Goal: Information Seeking & Learning: Learn about a topic

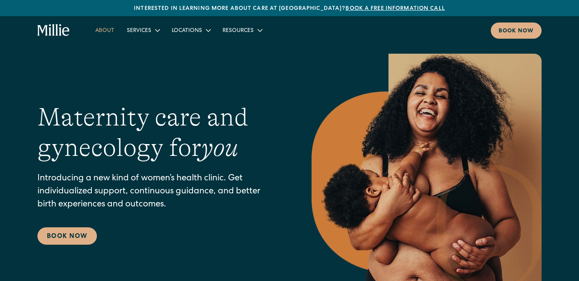
click at [105, 29] on link "About" at bounding box center [105, 30] width 32 height 13
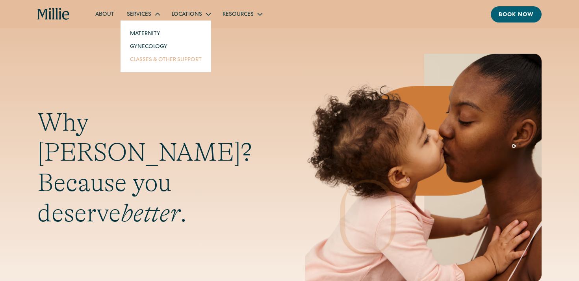
click at [146, 60] on link "Classes & Other Support" at bounding box center [166, 59] width 84 height 13
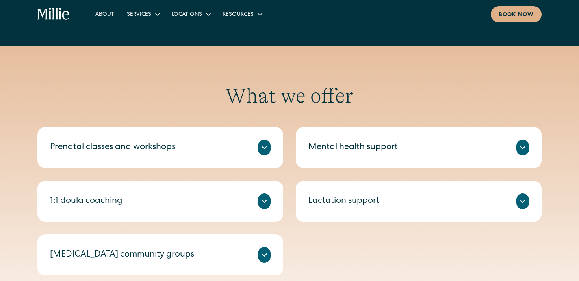
scroll to position [241, 0]
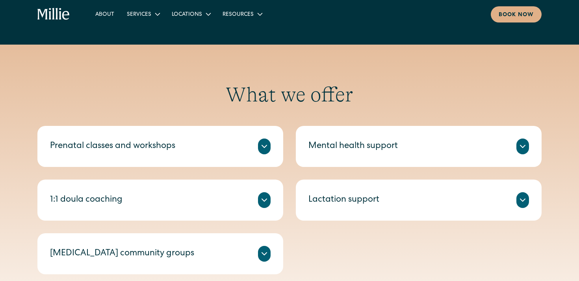
click at [525, 144] on icon at bounding box center [522, 146] width 9 height 9
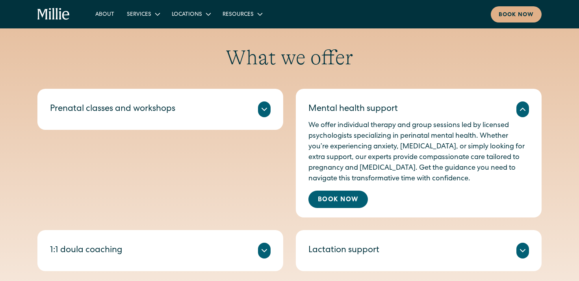
scroll to position [291, 0]
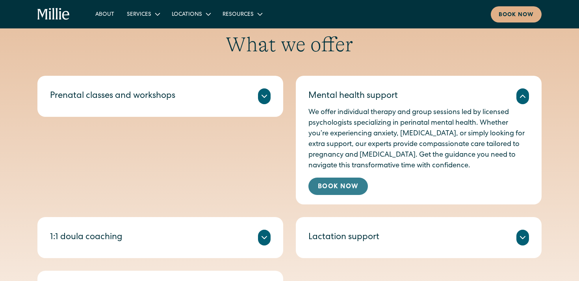
click at [332, 180] on link "Book Now" at bounding box center [339, 185] width 60 height 17
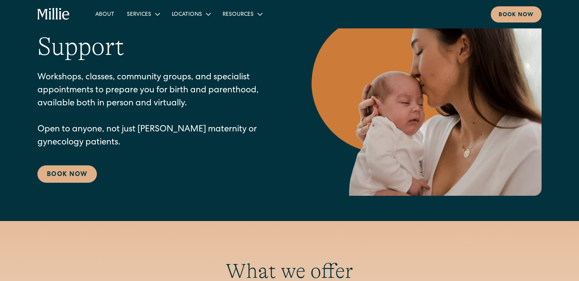
scroll to position [0, 0]
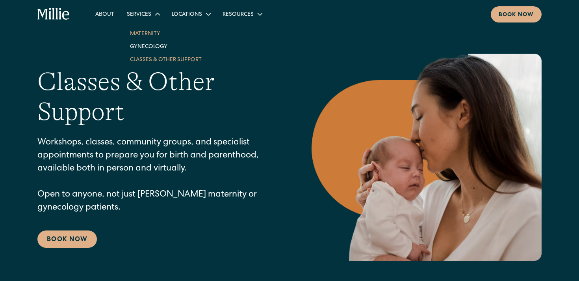
click at [147, 34] on link "Maternity" at bounding box center [166, 33] width 84 height 13
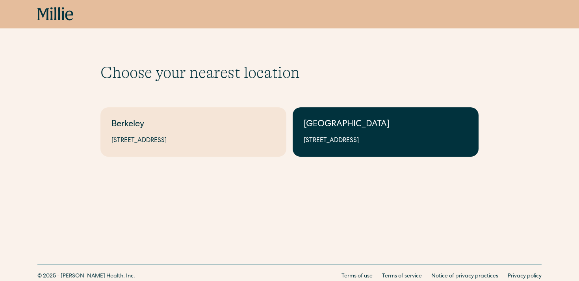
click at [350, 117] on link "South Bay 1471 Saratoga Ave, Suite 101, San Jose, CA 95129" at bounding box center [386, 131] width 186 height 49
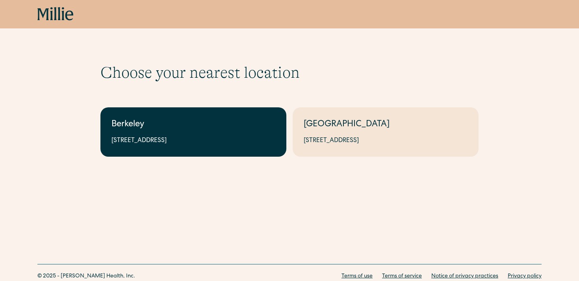
click at [216, 153] on link "Berkeley 2999 Regent St, Suite 524, Berkeley, CA 94705" at bounding box center [194, 131] width 186 height 49
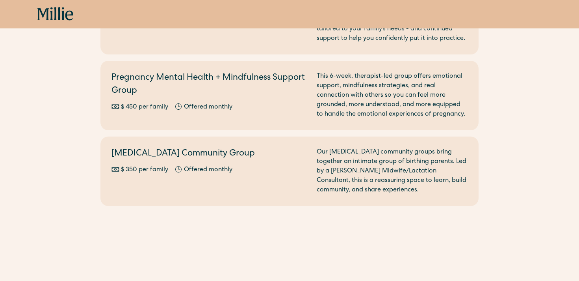
scroll to position [964, 0]
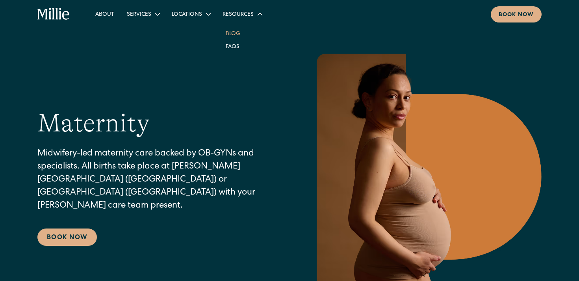
click at [237, 34] on link "Blog" at bounding box center [233, 33] width 27 height 13
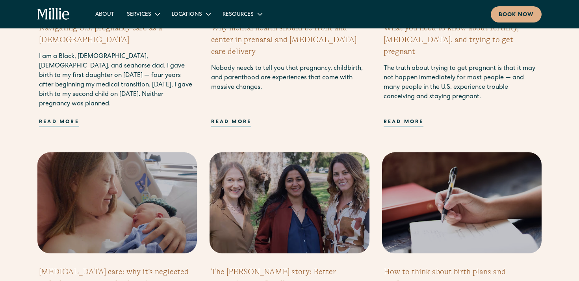
scroll to position [650, 0]
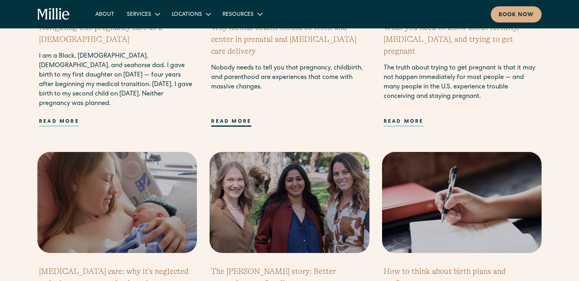
click at [230, 122] on div "Read more" at bounding box center [231, 122] width 40 height 9
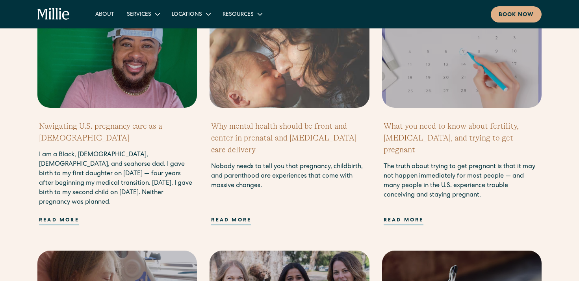
scroll to position [550, 0]
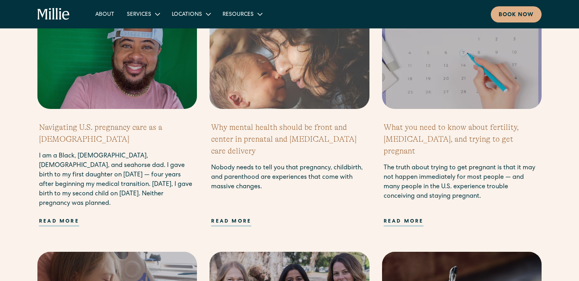
click at [250, 128] on h2 "Why mental health should be front and center in prenatal and [MEDICAL_DATA] car…" at bounding box center [289, 138] width 156 height 35
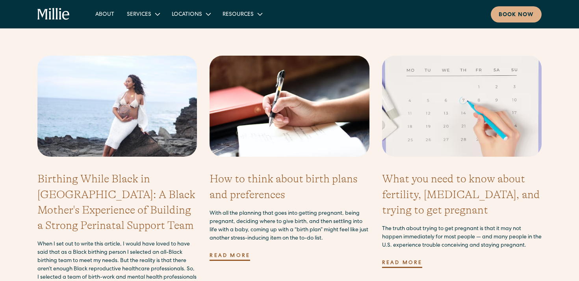
scroll to position [2741, 0]
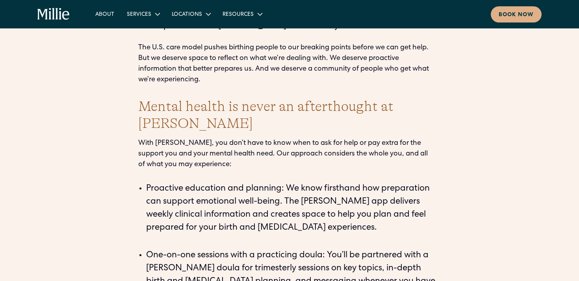
scroll to position [1829, 0]
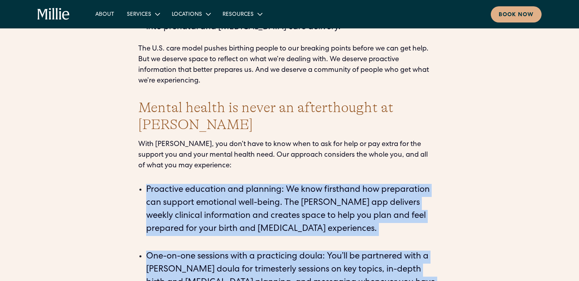
drag, startPoint x: 225, startPoint y: 220, endPoint x: 92, endPoint y: 100, distance: 180.0
copy ul "Proactive education and planning: We know firsthand how preparation can support…"
click at [285, 250] on li "One-on-one sessions with a practicing doula: You’ll be partnered with a [PERSON…" at bounding box center [293, 282] width 295 height 65
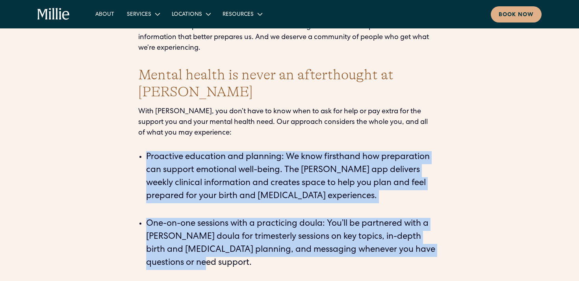
scroll to position [1861, 0]
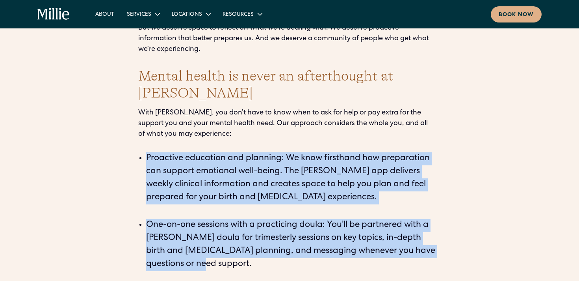
drag, startPoint x: 147, startPoint y: 124, endPoint x: 320, endPoint y: 182, distance: 182.4
copy ul "Proactive education and planning: We know firsthand how preparation can support…"
click at [292, 219] on li "One-on-one sessions with a practicing doula: You’ll be partnered with a [PERSON…" at bounding box center [293, 251] width 295 height 65
